Goal: Information Seeking & Learning: Learn about a topic

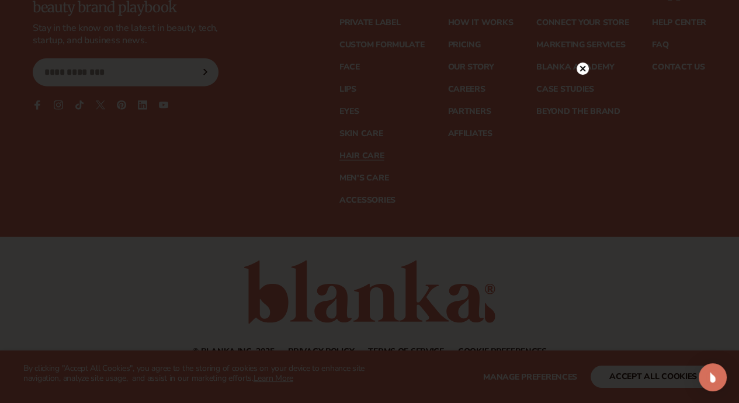
scroll to position [2337, 0]
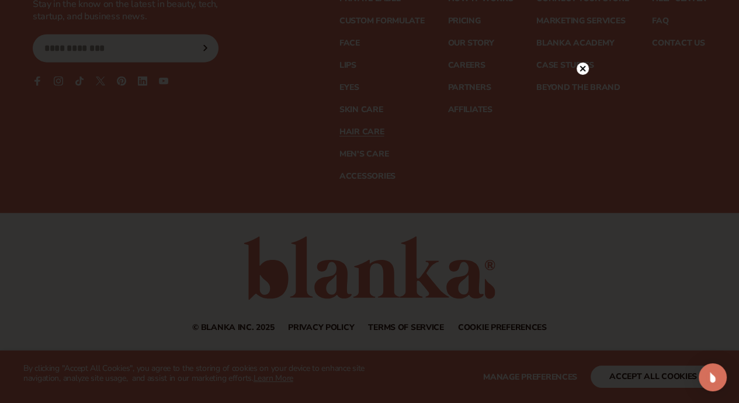
click at [581, 65] on circle at bounding box center [583, 69] width 12 height 12
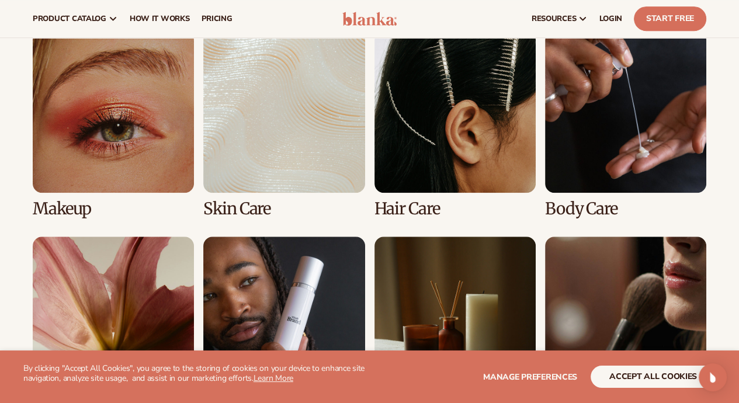
scroll to position [837, 0]
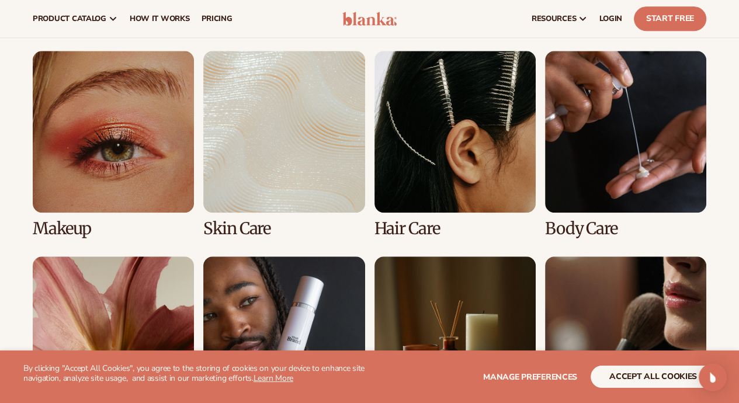
click at [482, 144] on link "3 / 8" at bounding box center [455, 144] width 161 height 186
click at [469, 144] on link "3 / 8" at bounding box center [455, 144] width 161 height 186
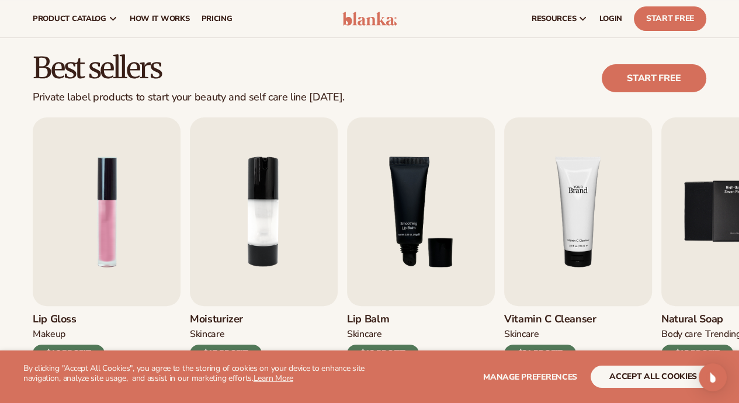
scroll to position [292, 0]
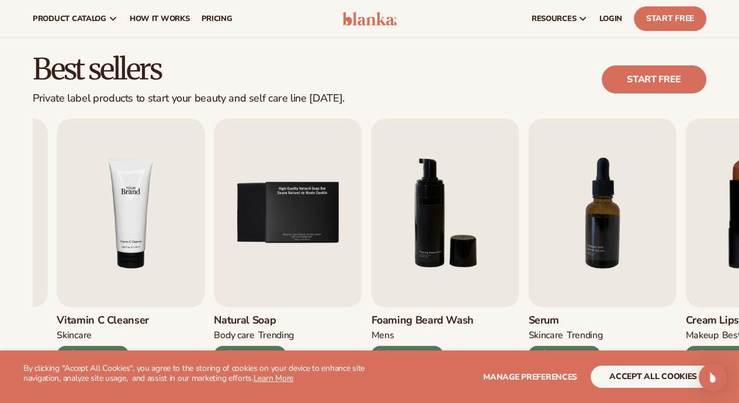
click at [132, 230] on img "4 / 9" at bounding box center [131, 213] width 148 height 189
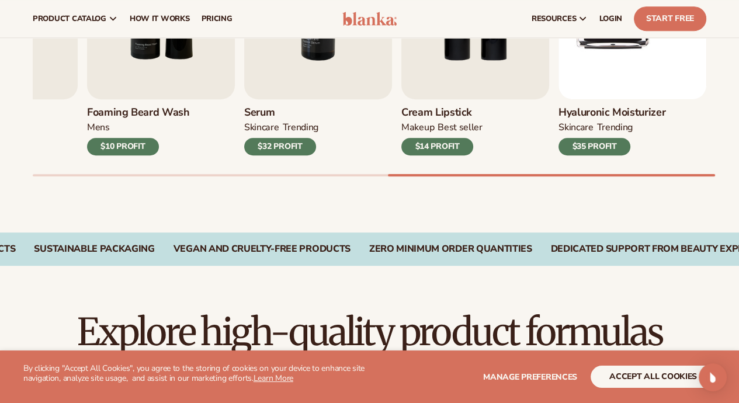
scroll to position [351, 0]
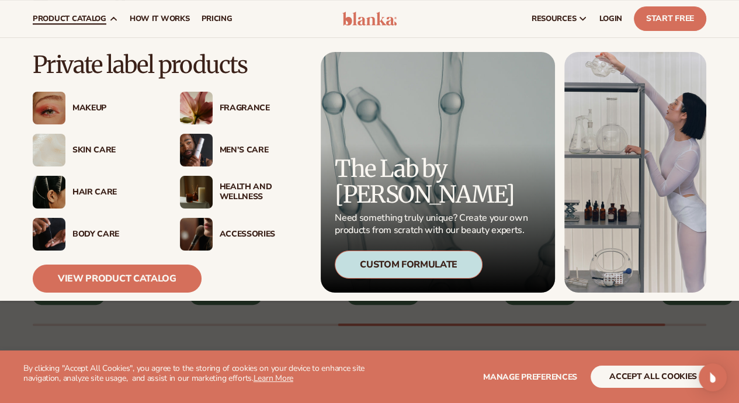
click at [96, 192] on div "Hair Care" at bounding box center [114, 193] width 84 height 10
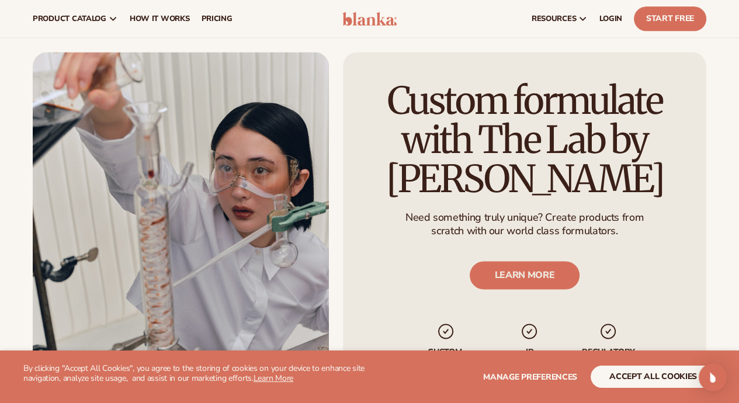
scroll to position [1227, 0]
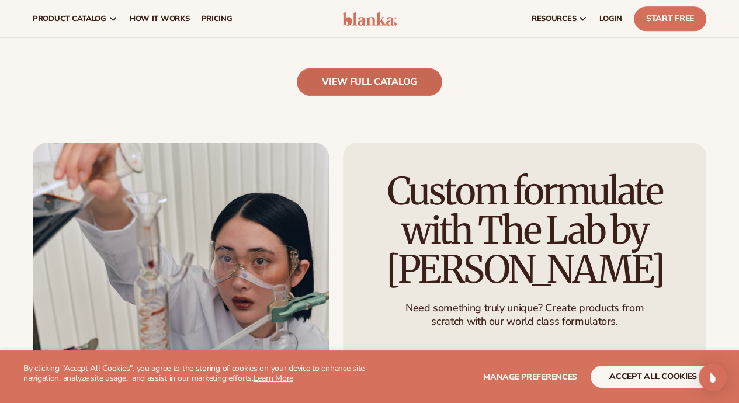
click at [365, 86] on link "view full catalog" at bounding box center [370, 82] width 146 height 28
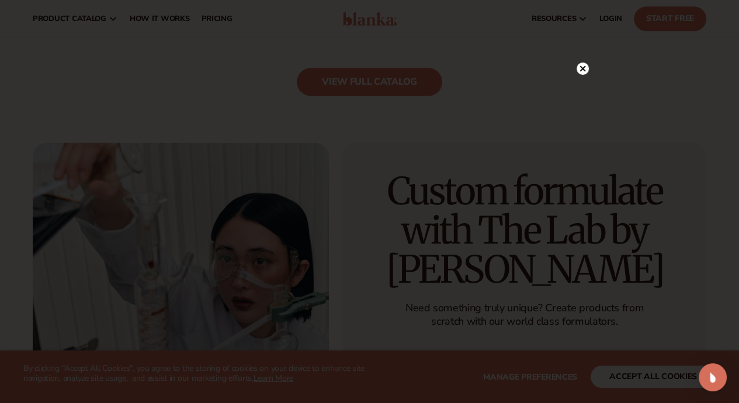
click at [580, 67] on circle at bounding box center [583, 69] width 12 height 12
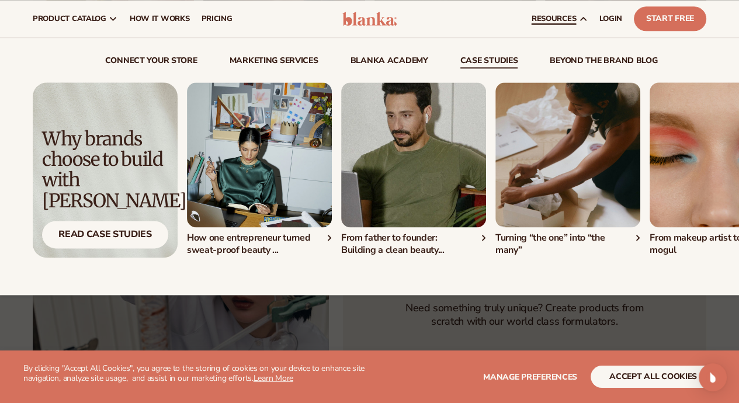
click at [485, 57] on link "case studies" at bounding box center [489, 63] width 58 height 12
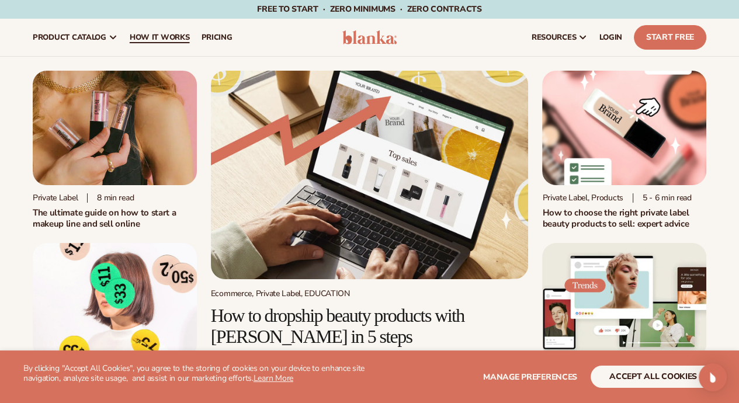
click at [172, 34] on span "How It Works" at bounding box center [160, 37] width 60 height 9
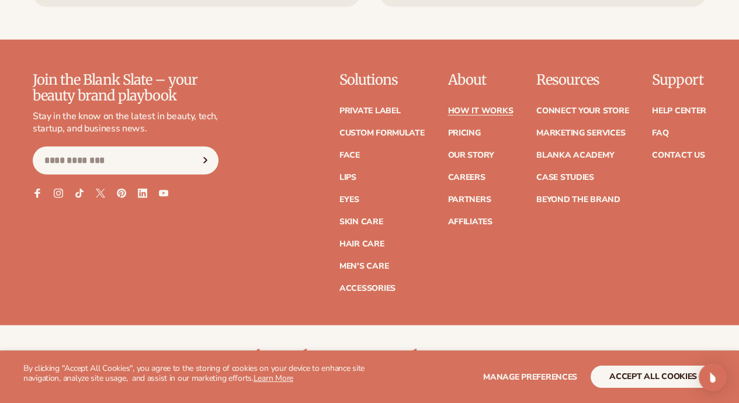
scroll to position [2630, 0]
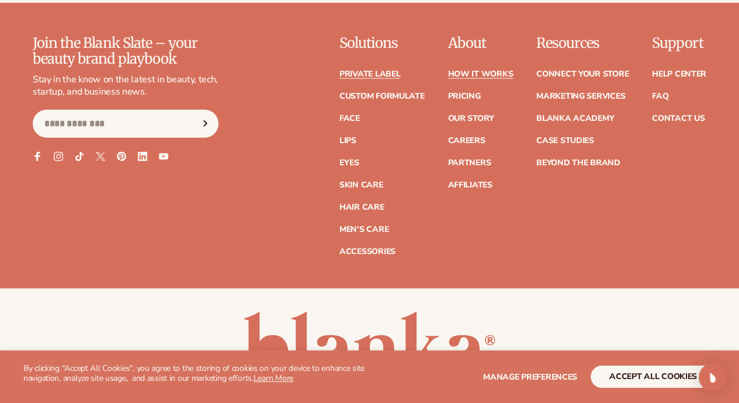
click at [340, 70] on link "Private label" at bounding box center [370, 74] width 61 height 8
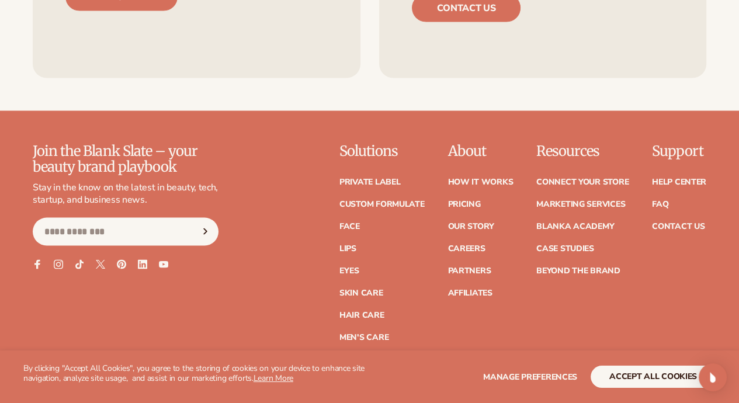
scroll to position [1970, 0]
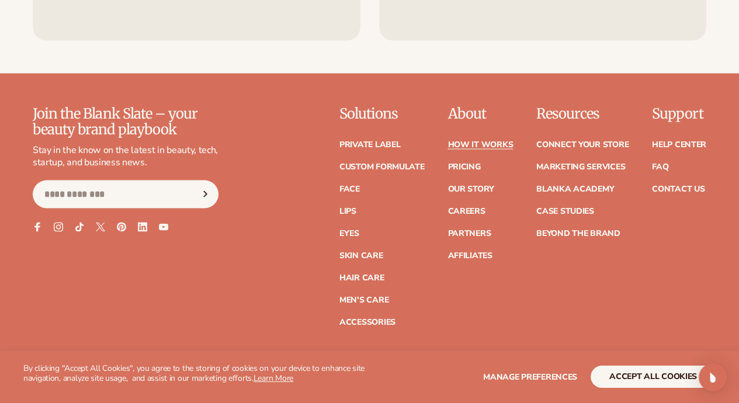
click at [448, 141] on link "How It Works" at bounding box center [480, 145] width 65 height 8
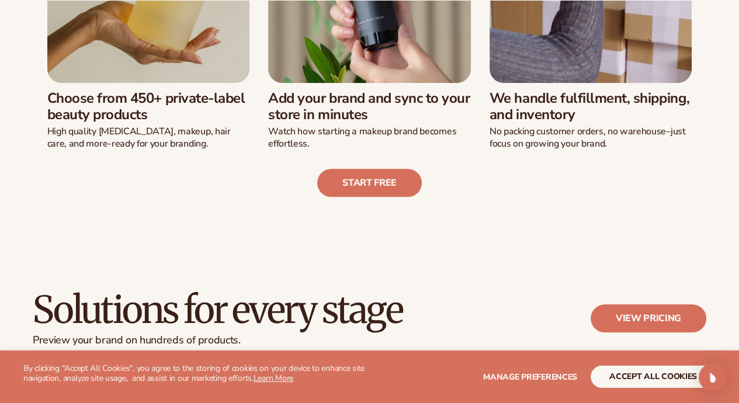
scroll to position [468, 0]
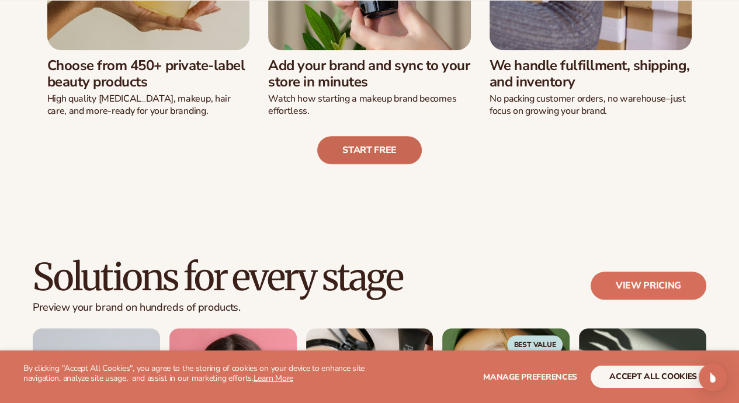
click at [375, 145] on link "Start free" at bounding box center [369, 150] width 105 height 28
